Goal: Navigation & Orientation: Find specific page/section

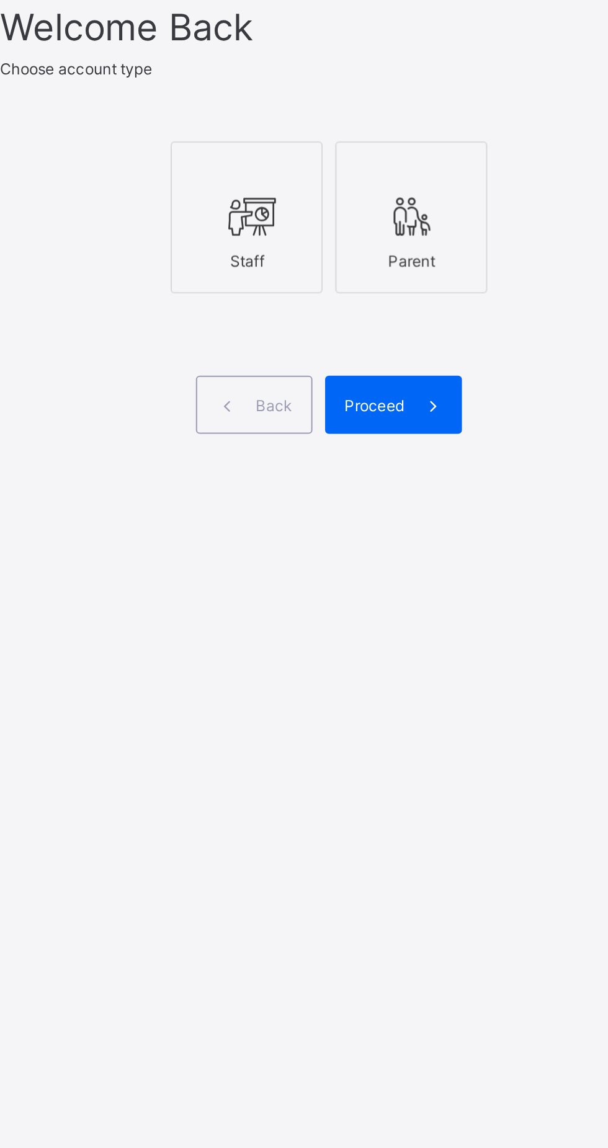
click at [360, 580] on icon at bounding box center [365, 569] width 26 height 22
click at [437, 666] on span "Proceed" at bounding box center [427, 661] width 29 height 9
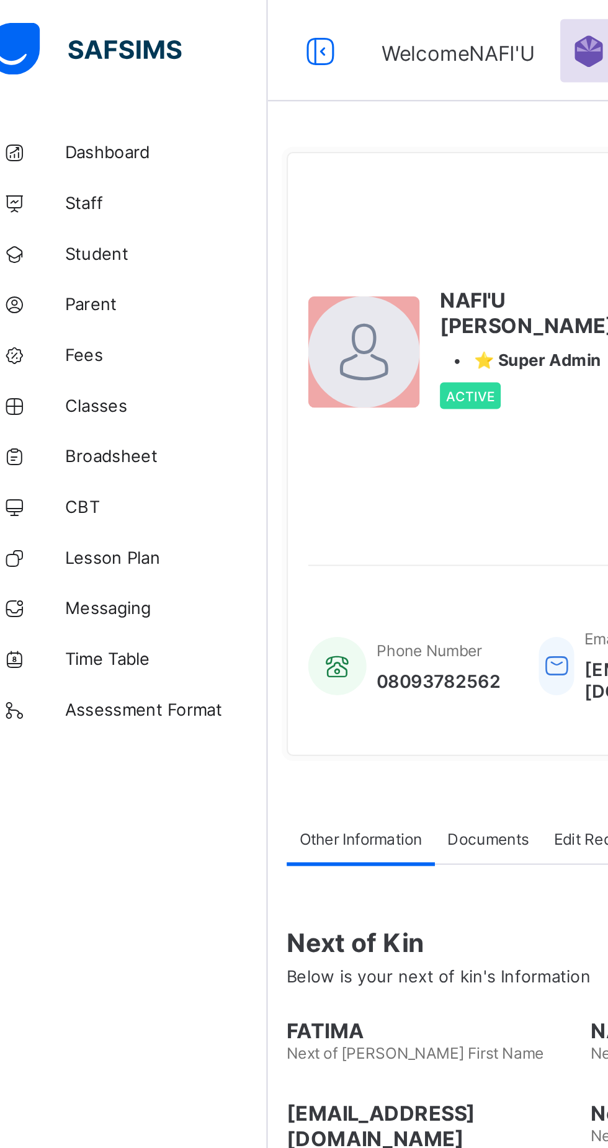
click at [68, 202] on span "Classes" at bounding box center [99, 199] width 99 height 10
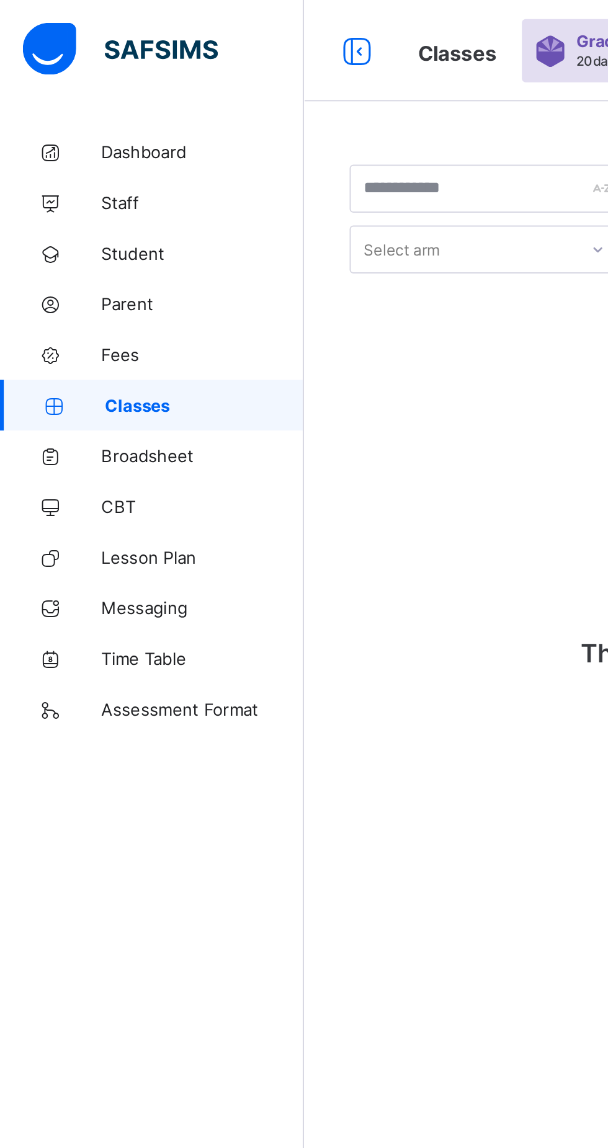
click at [67, 202] on span "Classes" at bounding box center [99, 199] width 97 height 10
click at [73, 75] on span "Dashboard" at bounding box center [99, 74] width 99 height 10
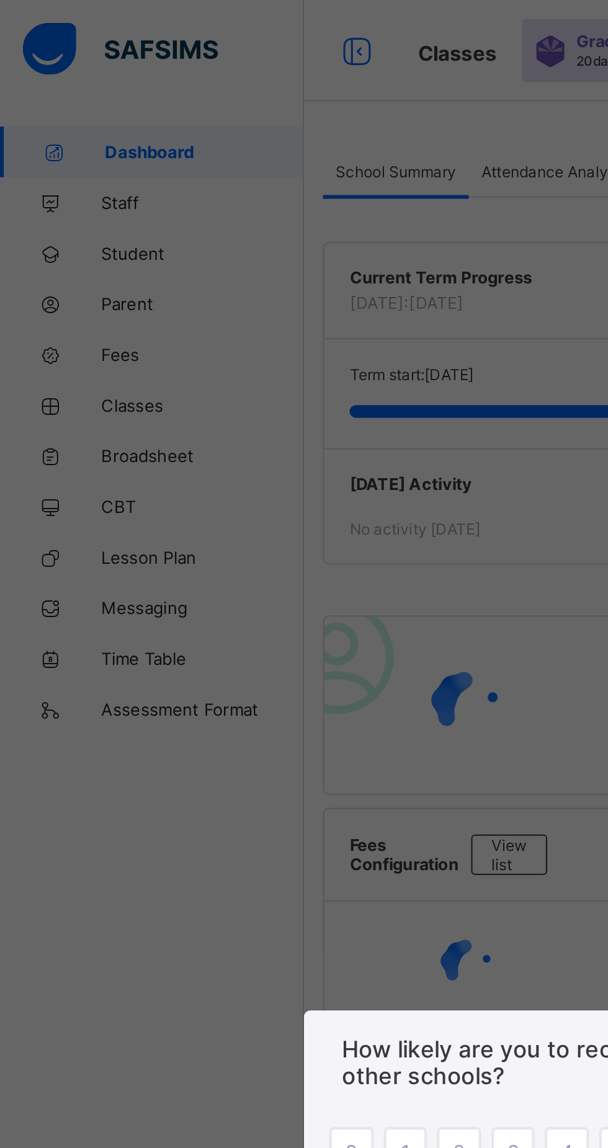
click at [65, 203] on div "× How likely are you to recommend SAFSIMS to other schools? 0 1 2 3 4 5 6 7 8 9…" at bounding box center [304, 574] width 608 height 1148
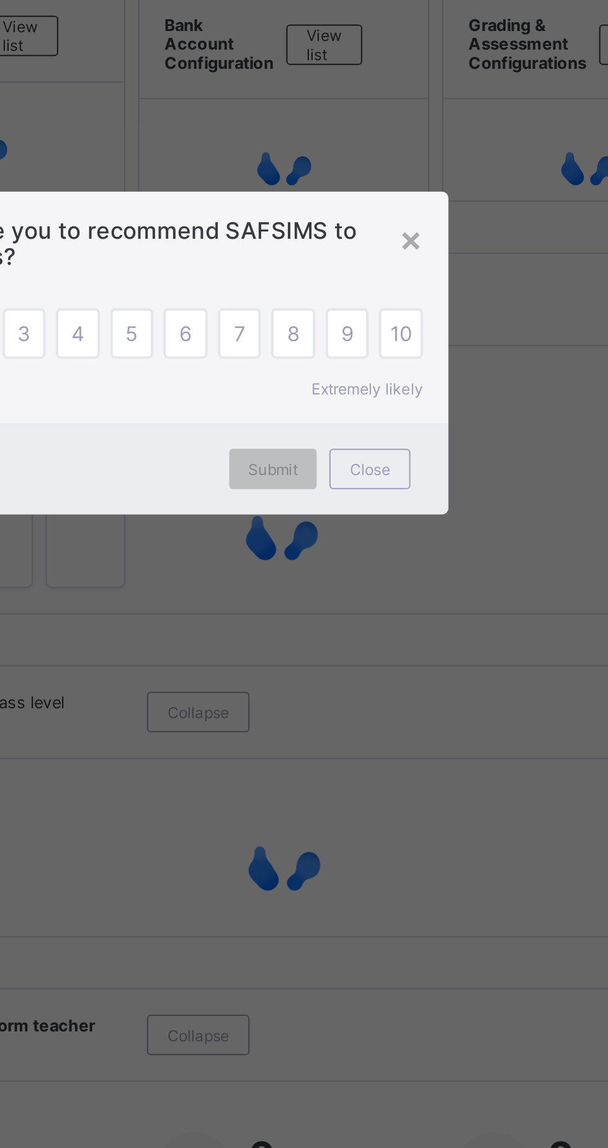
click at [431, 636] on span "Close" at bounding box center [421, 631] width 20 height 9
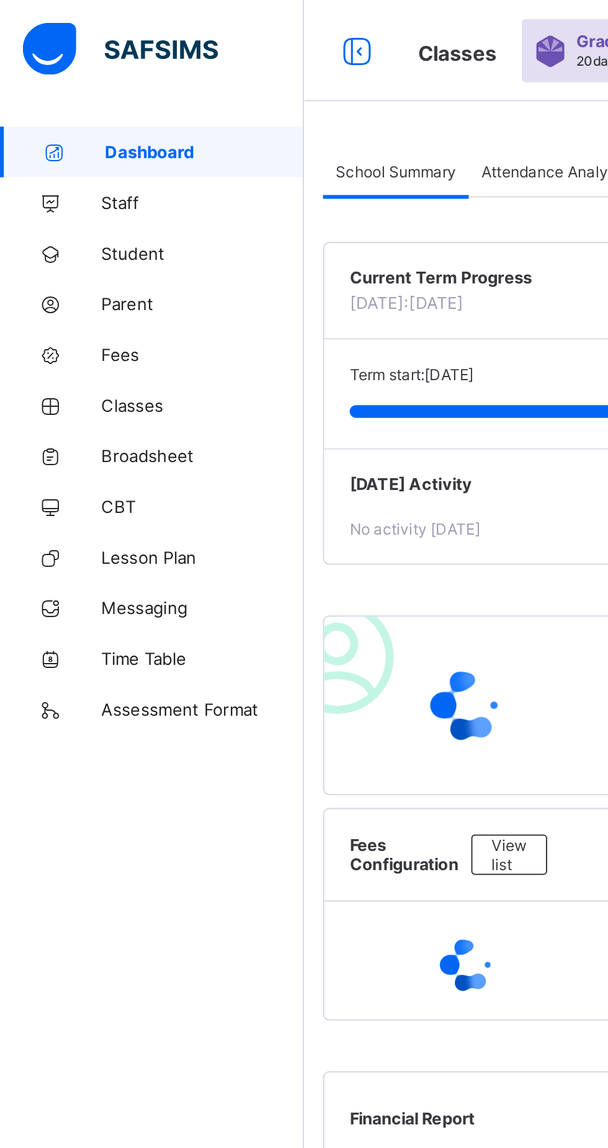
click at [61, 202] on span "Classes" at bounding box center [99, 199] width 99 height 10
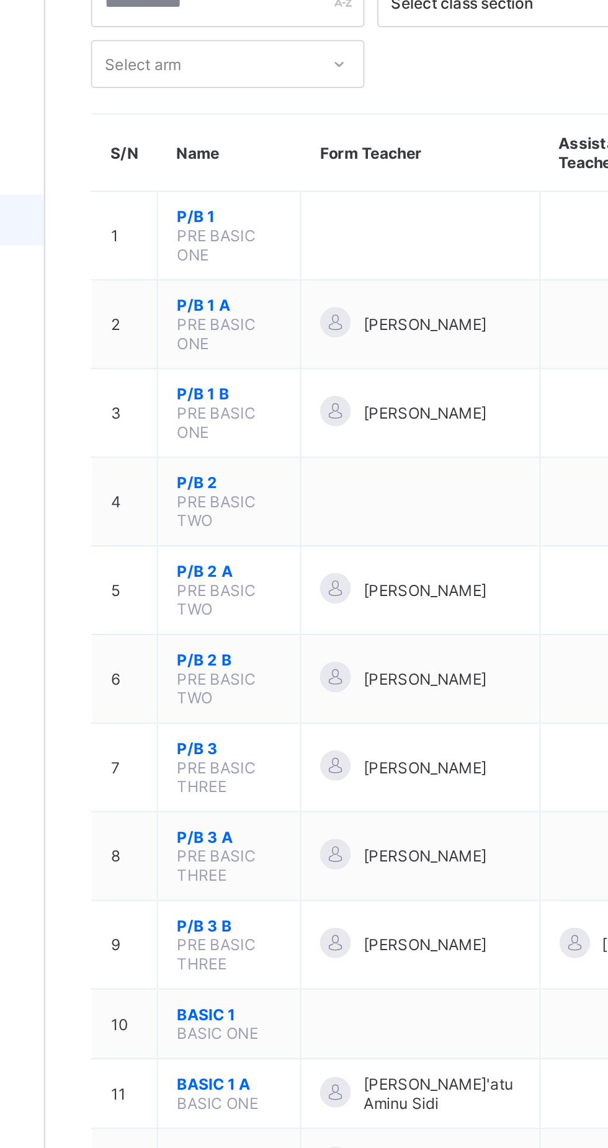
click at [220, 453] on span "P/B 3" at bounding box center [238, 457] width 51 height 9
